Goal: Information Seeking & Learning: Learn about a topic

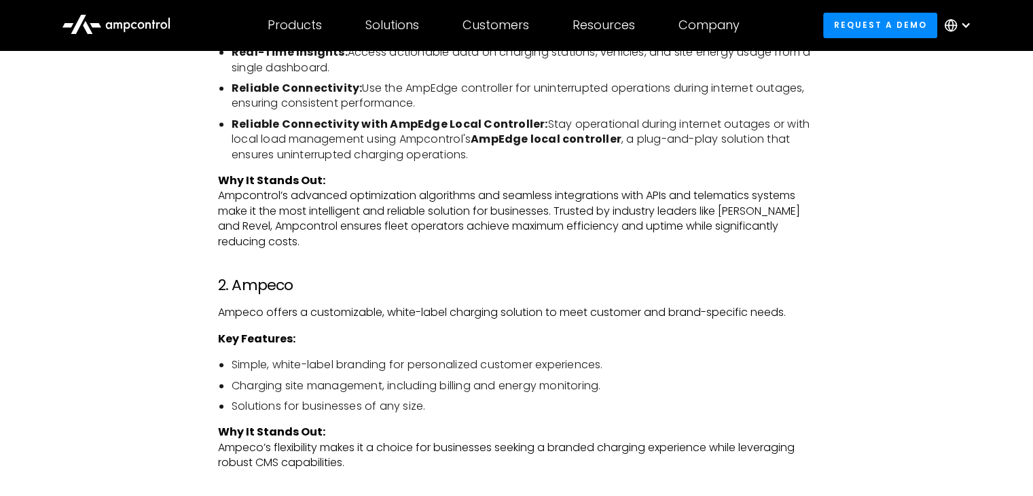
scroll to position [1970, 0]
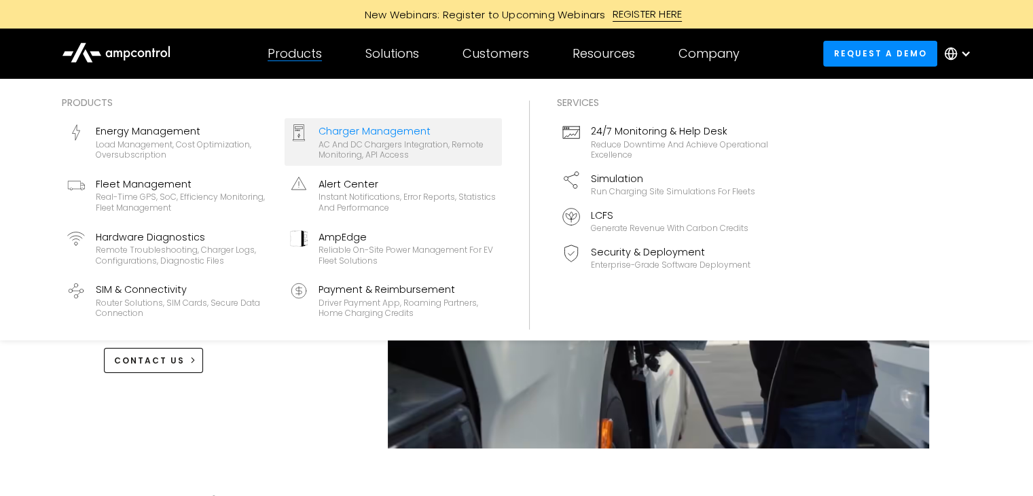
click at [348, 158] on div "AC and DC chargers integration, remote monitoring, API access" at bounding box center [408, 149] width 178 height 21
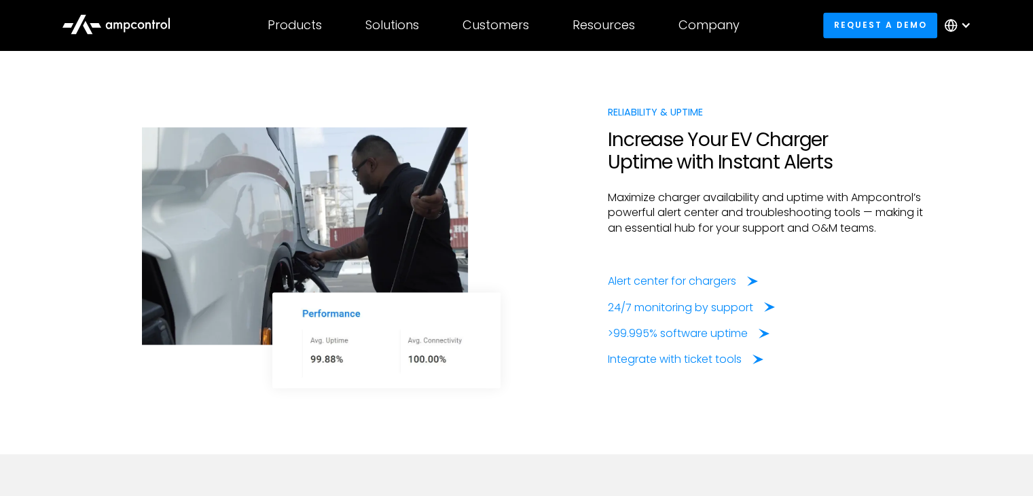
scroll to position [2514, 0]
